Goal: Navigation & Orientation: Find specific page/section

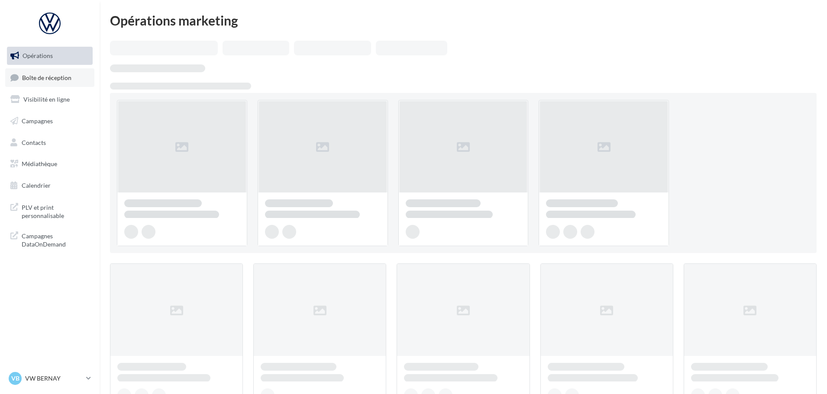
click at [58, 75] on span "Boîte de réception" at bounding box center [46, 77] width 49 height 7
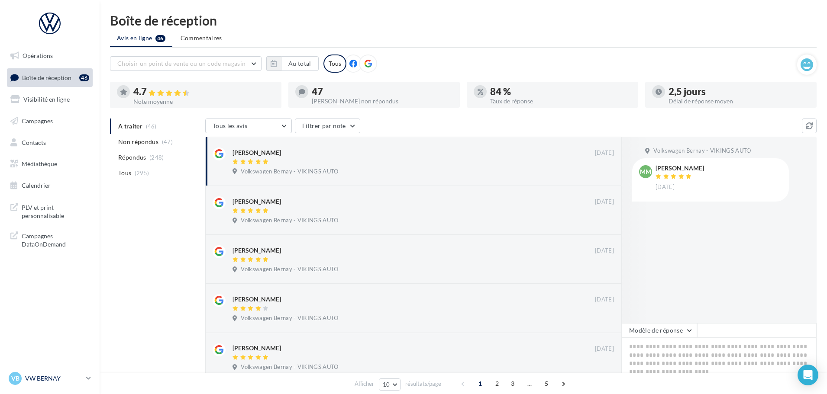
click at [54, 377] on p "VW BERNAY" at bounding box center [54, 378] width 58 height 9
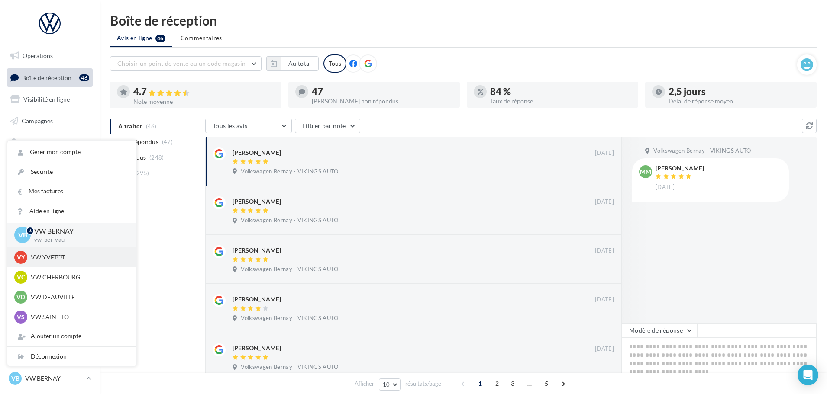
click at [51, 262] on div "VY VW YVETOT vw-yve-vau" at bounding box center [71, 257] width 115 height 13
